Goal: Task Accomplishment & Management: Manage account settings

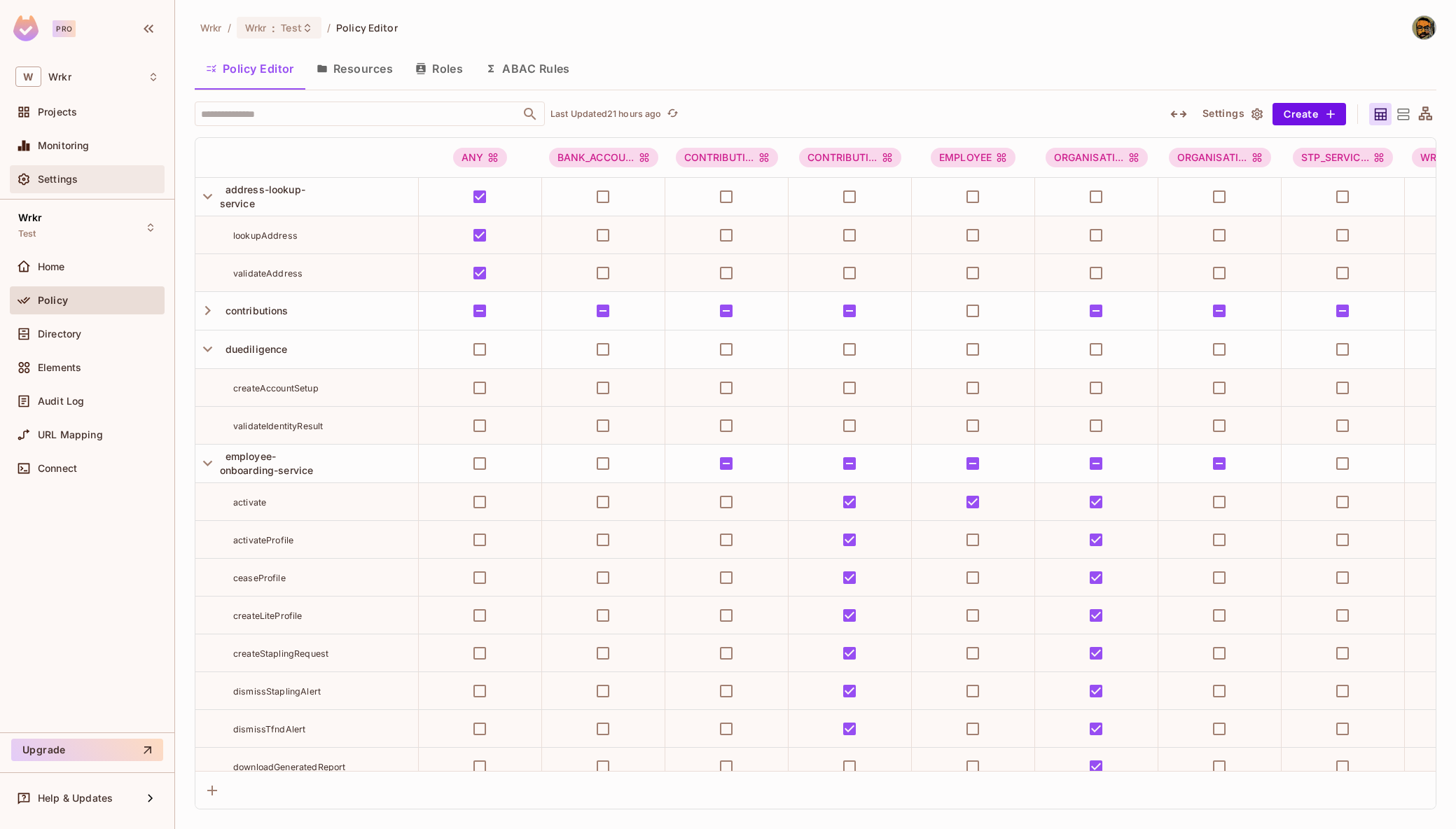
scroll to position [8374, 0]
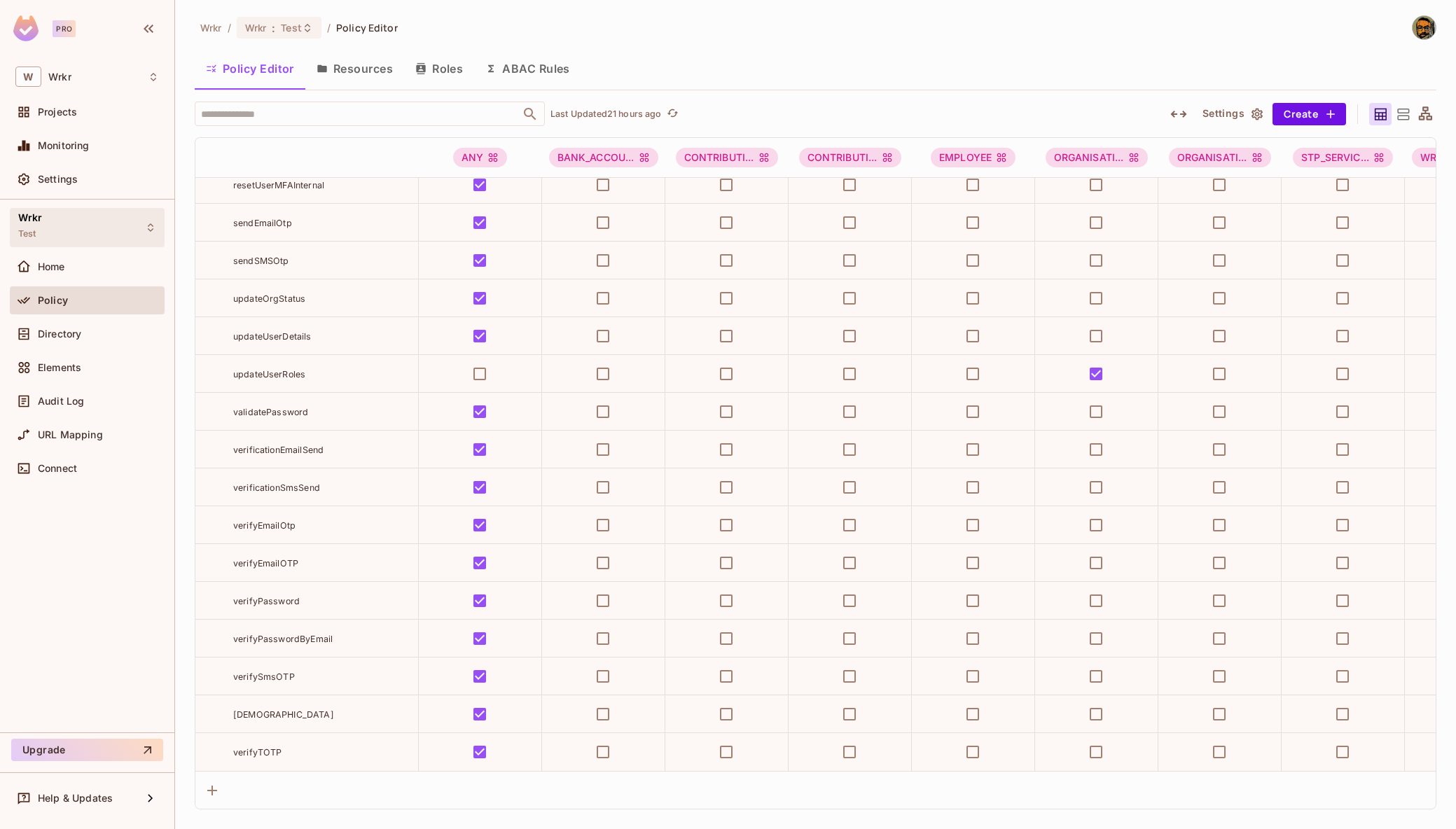
click at [71, 228] on div "Wrkr Test" at bounding box center [87, 227] width 155 height 38
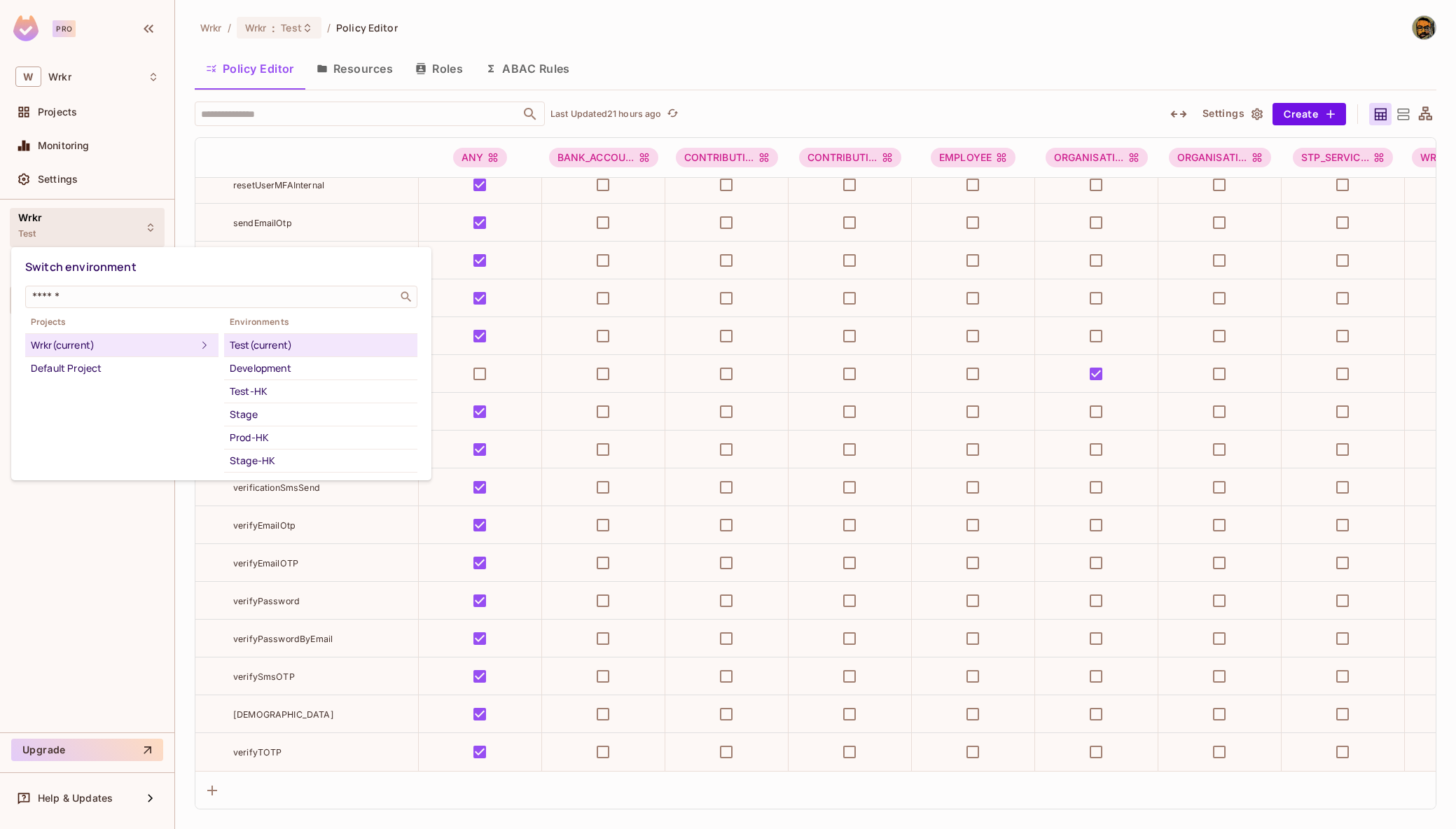
scroll to position [128, 0]
click at [311, 366] on li "Sandbox" at bounding box center [320, 357] width 193 height 23
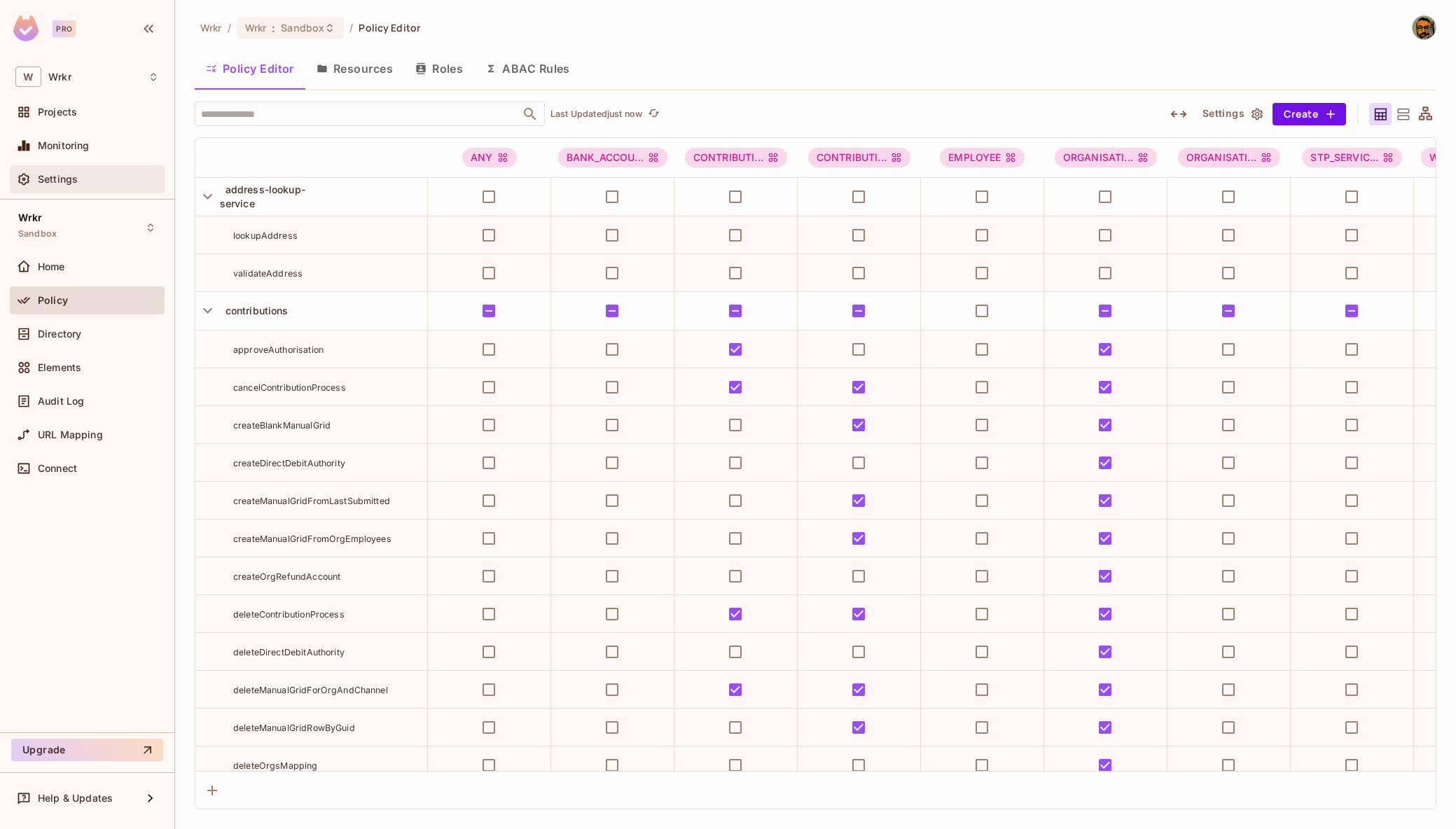
click at [84, 172] on div "Settings" at bounding box center [87, 180] width 144 height 17
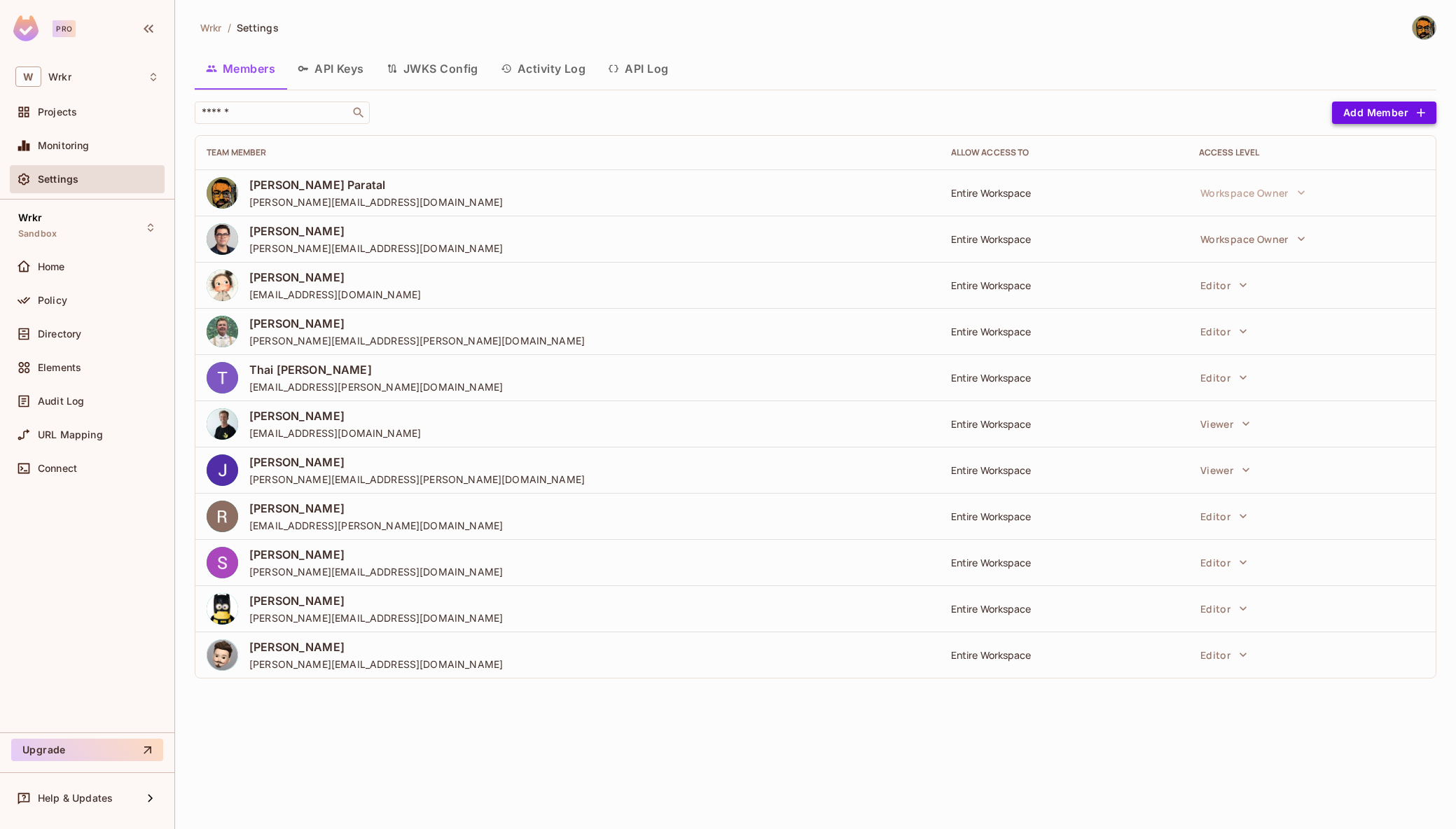
click at [1381, 113] on button "Add Member" at bounding box center [1383, 112] width 105 height 22
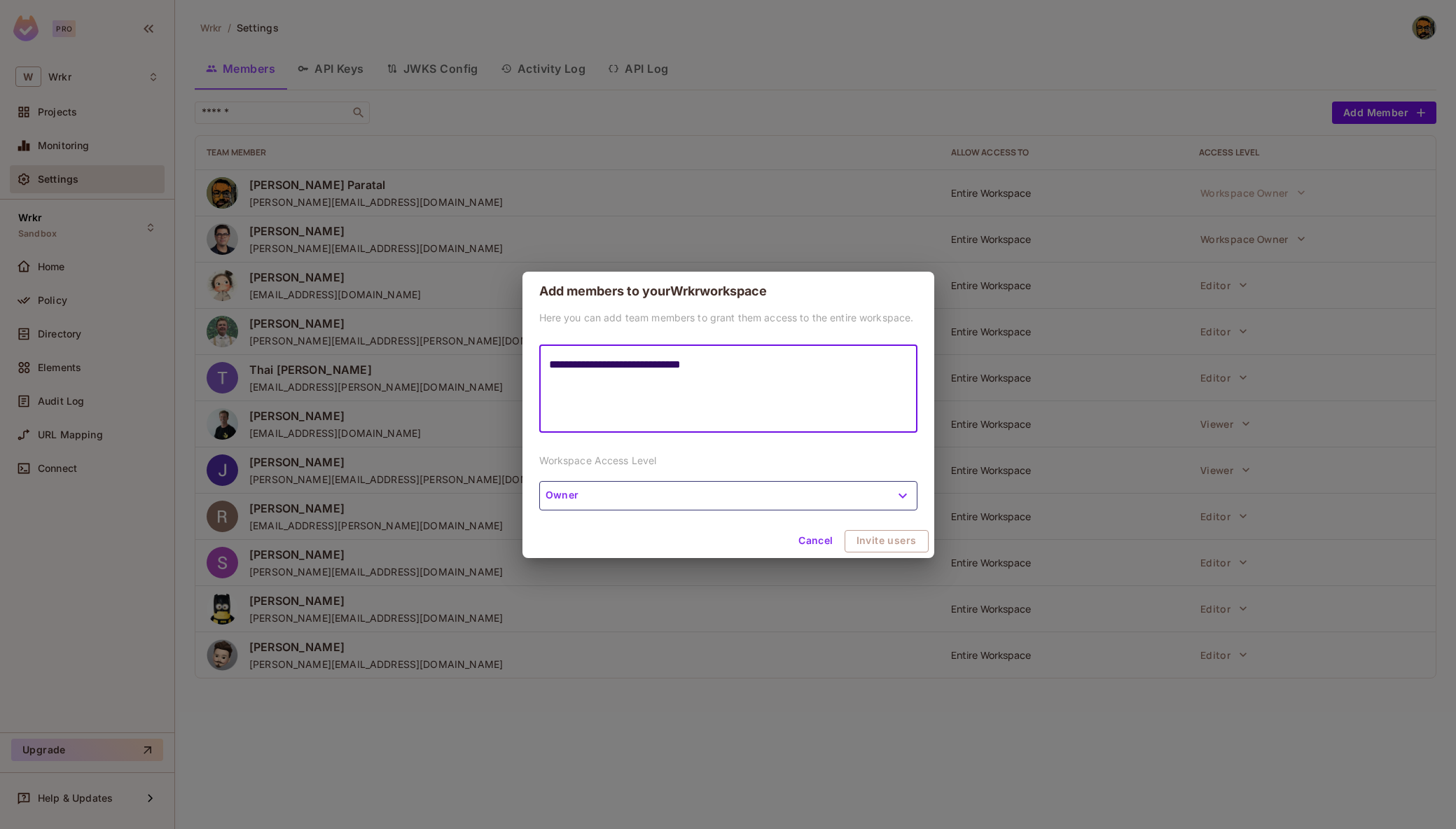
paste textarea "**********"
type textarea "**********"
click at [687, 491] on button "Owner" at bounding box center [728, 496] width 378 height 29
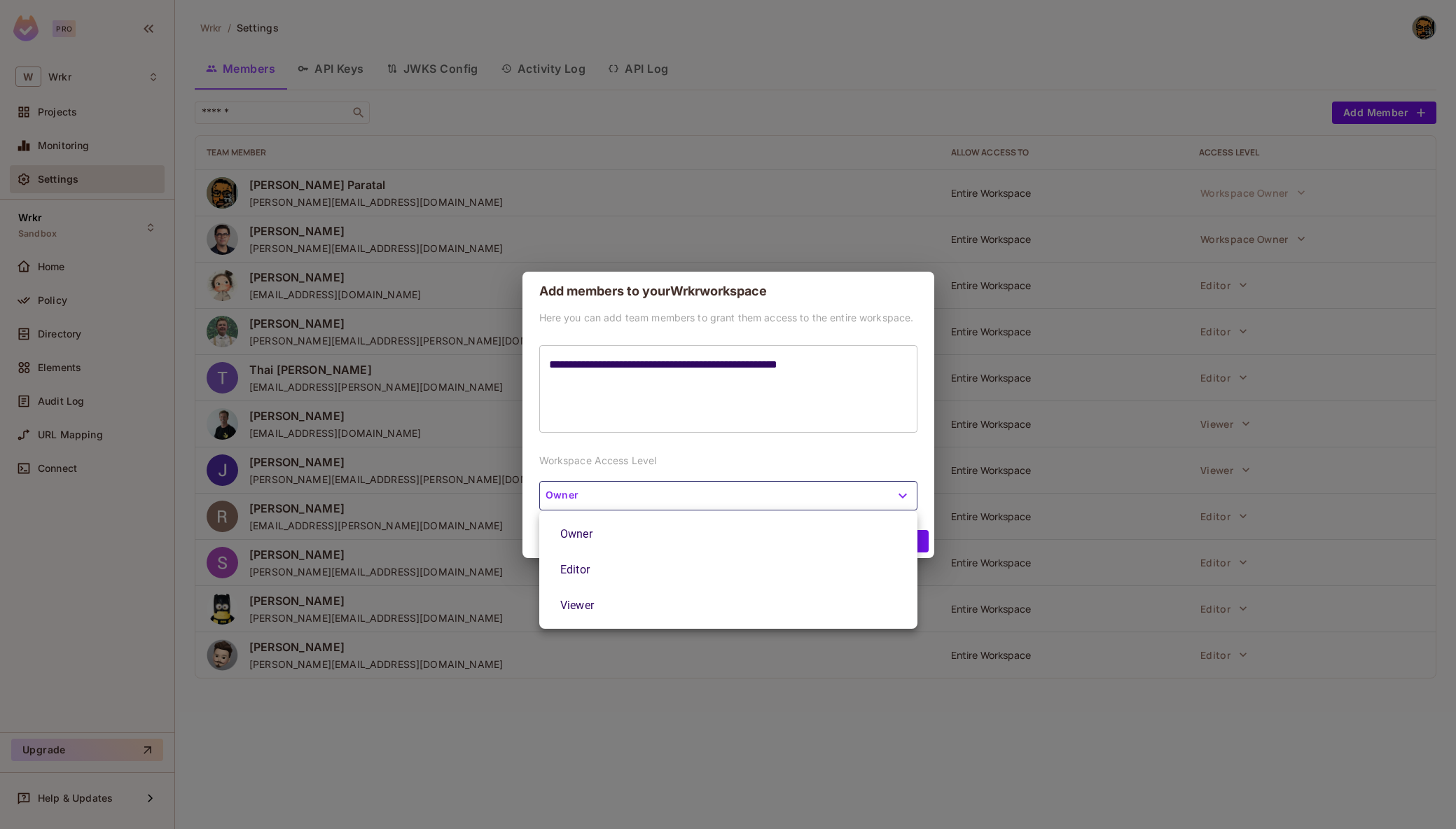
click at [652, 570] on li "Editor" at bounding box center [728, 569] width 378 height 36
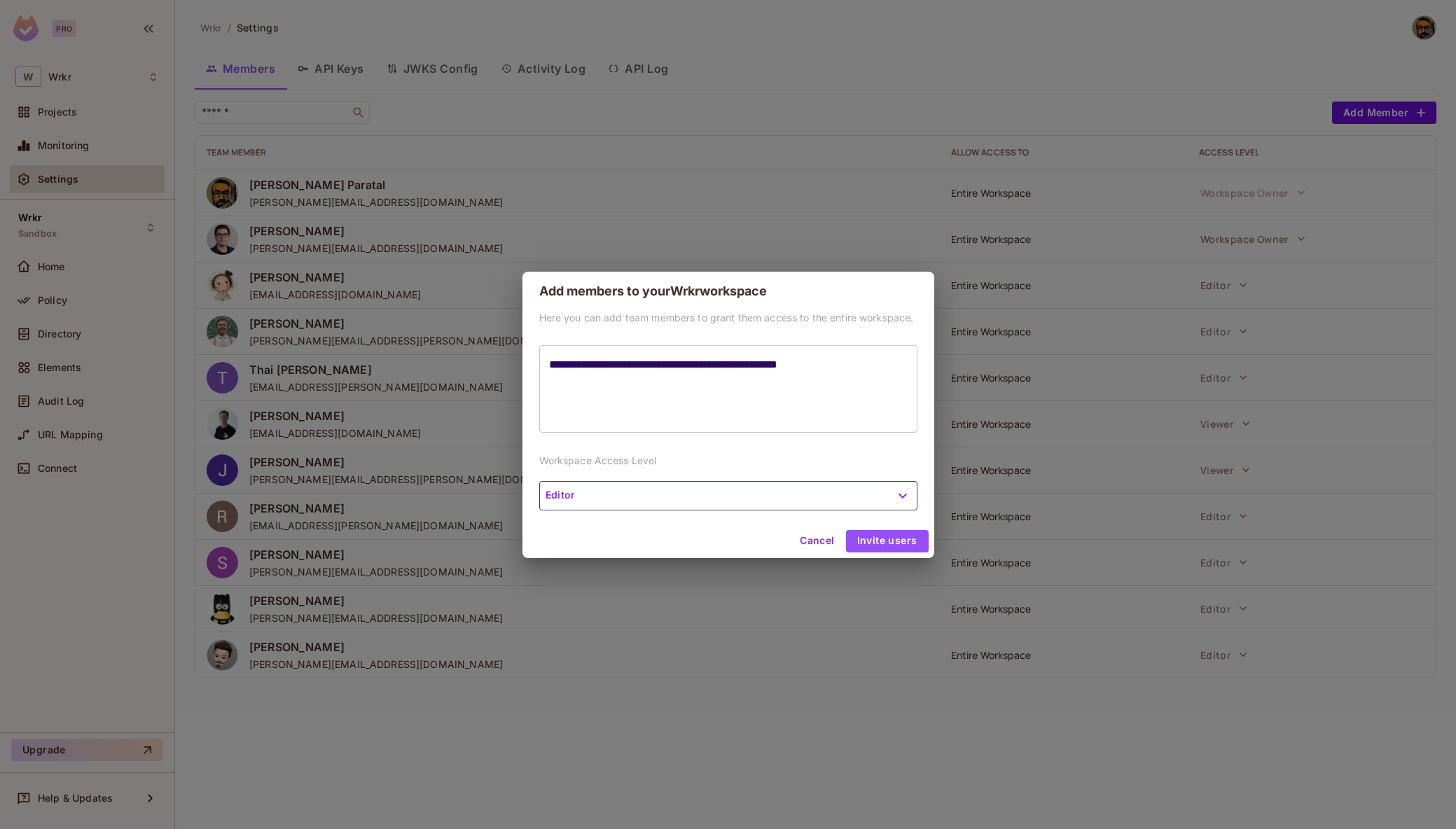
click at [885, 538] on button "Invite users" at bounding box center [887, 541] width 83 height 22
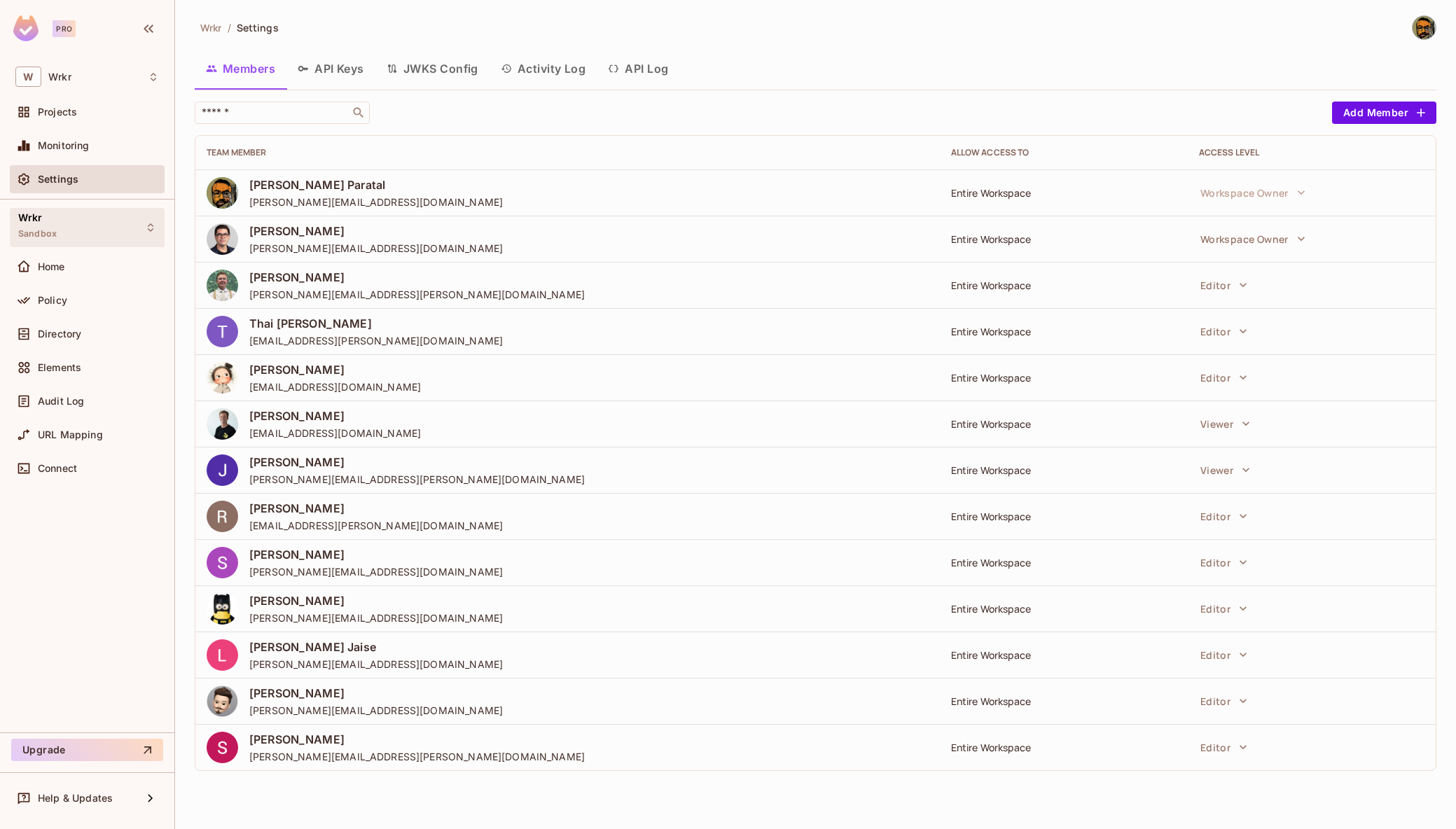
click at [95, 225] on div "Wrkr Sandbox" at bounding box center [87, 227] width 155 height 38
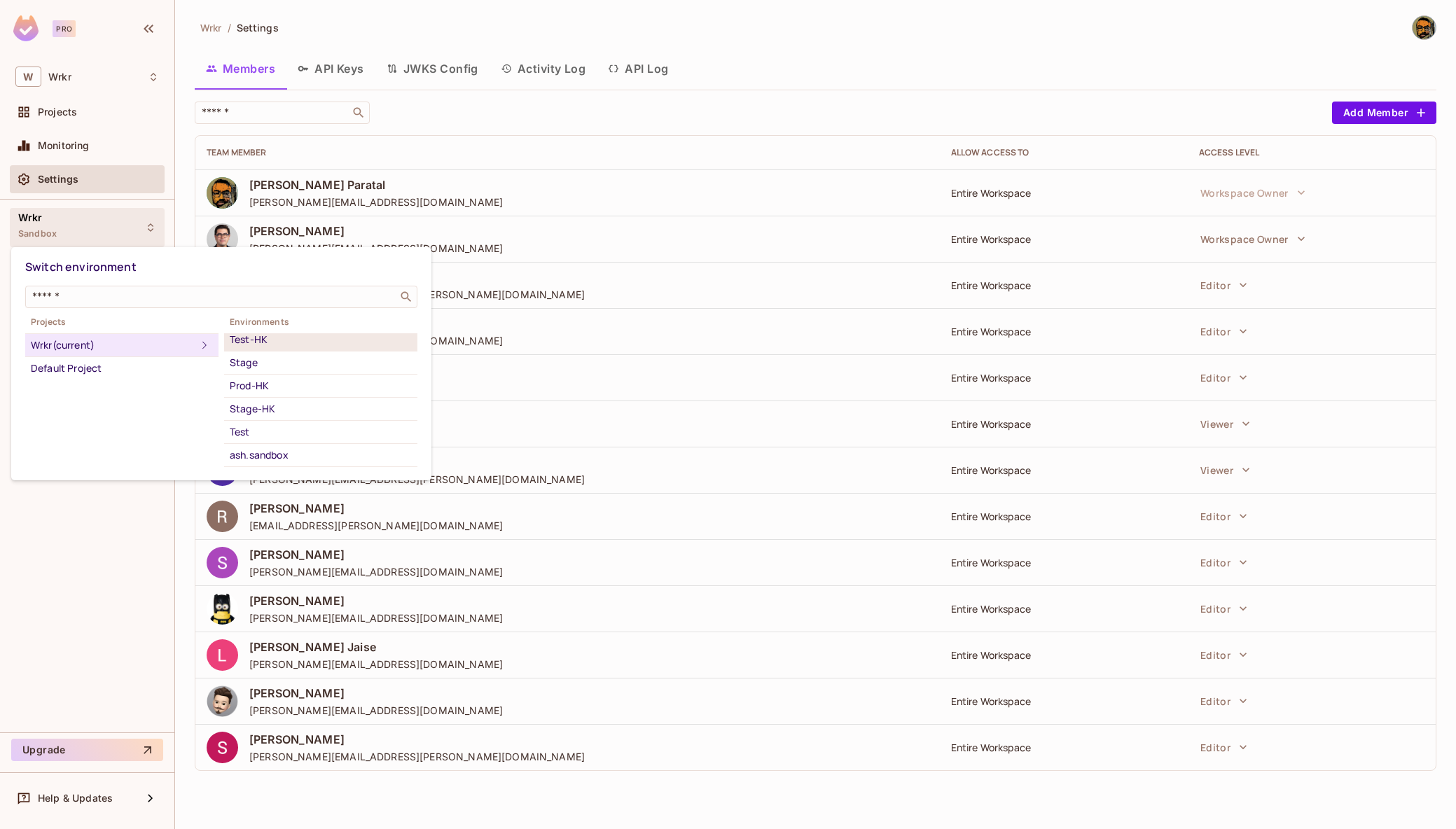
scroll to position [97, 0]
click at [321, 395] on li "Test" at bounding box center [320, 387] width 193 height 23
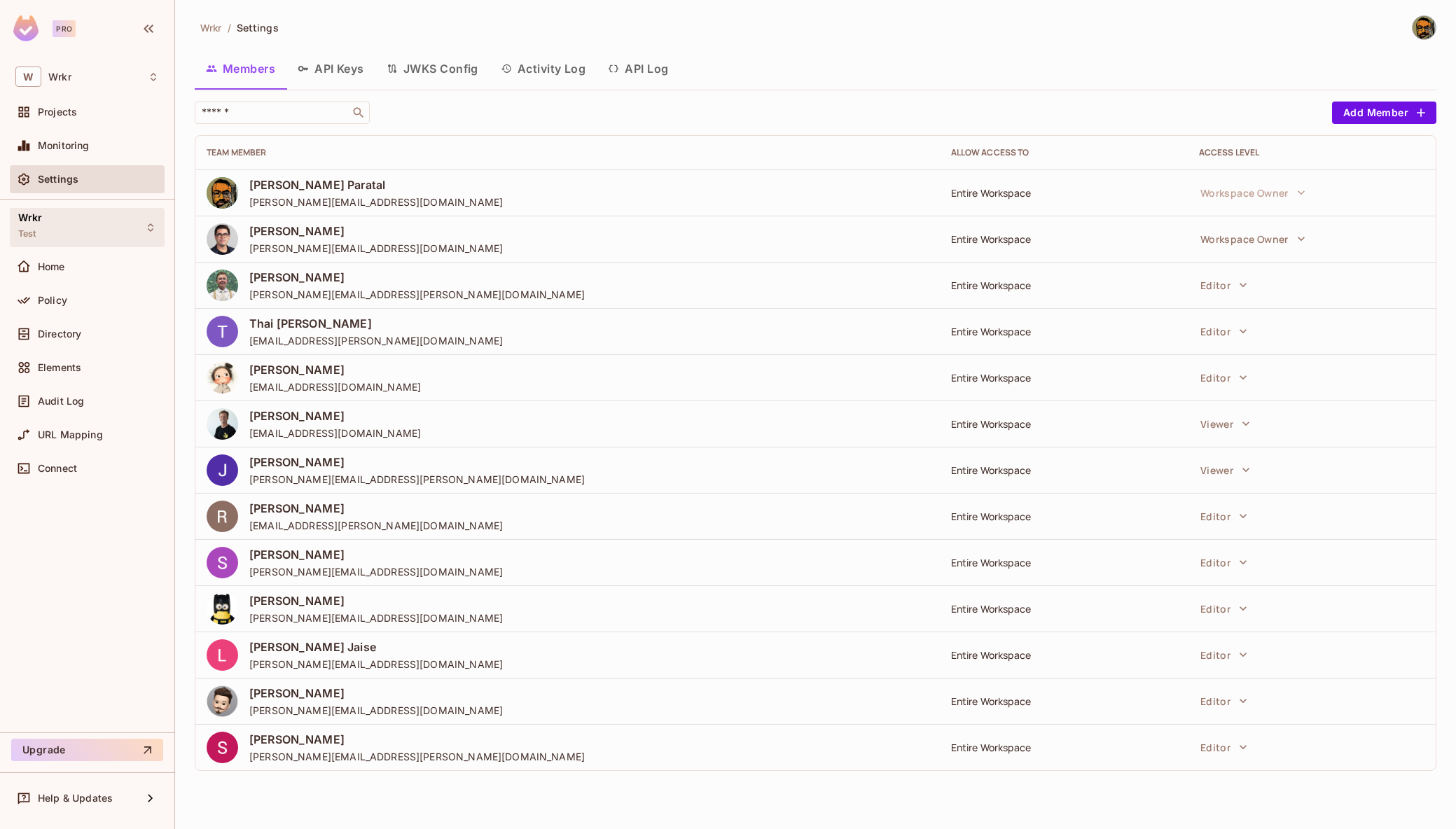
click at [103, 222] on div "Wrkr Test" at bounding box center [87, 227] width 155 height 38
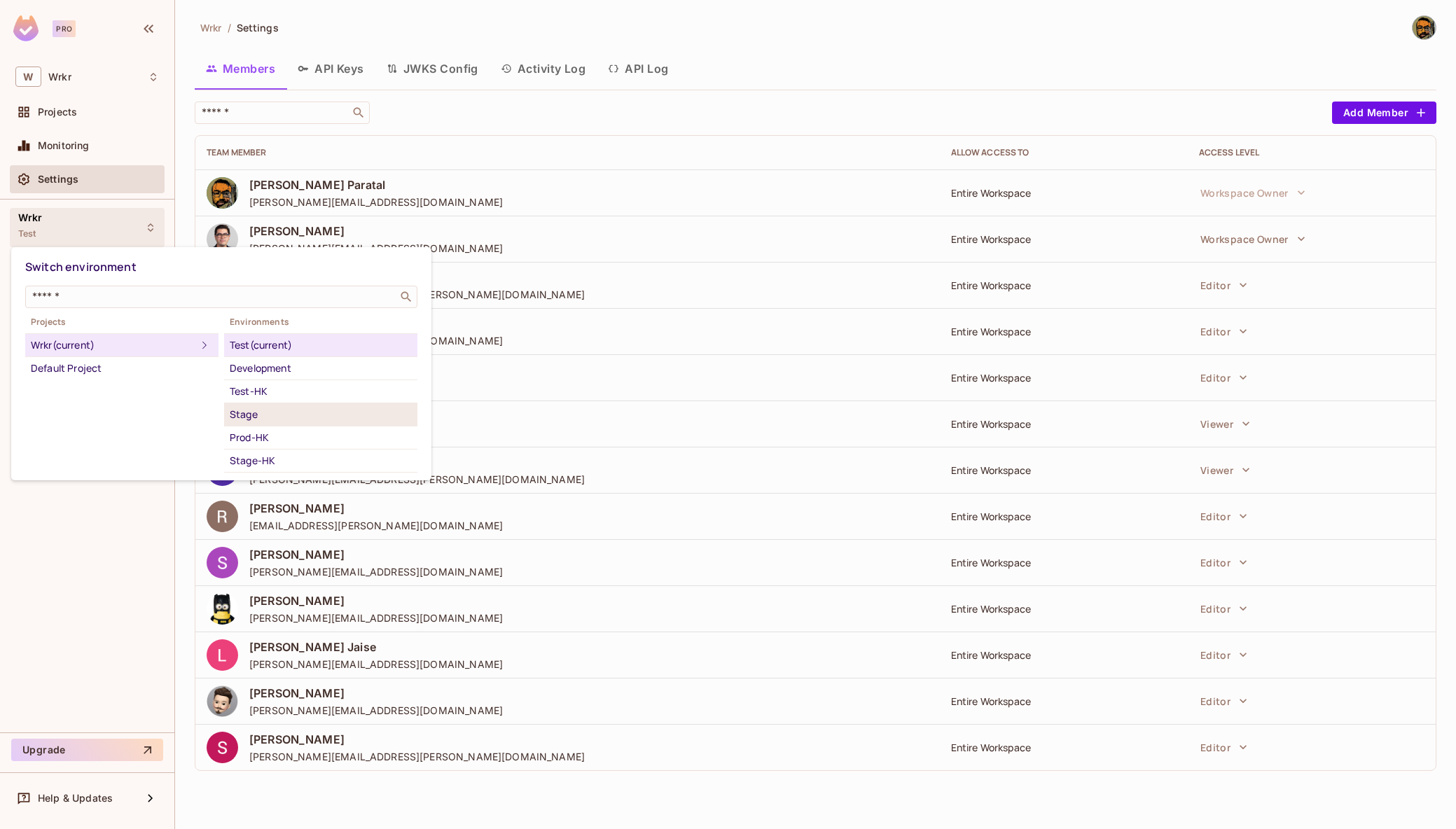
scroll to position [25, 0]
click at [279, 449] on li "Sandbox" at bounding box center [320, 459] width 193 height 23
